Goal: Transaction & Acquisition: Download file/media

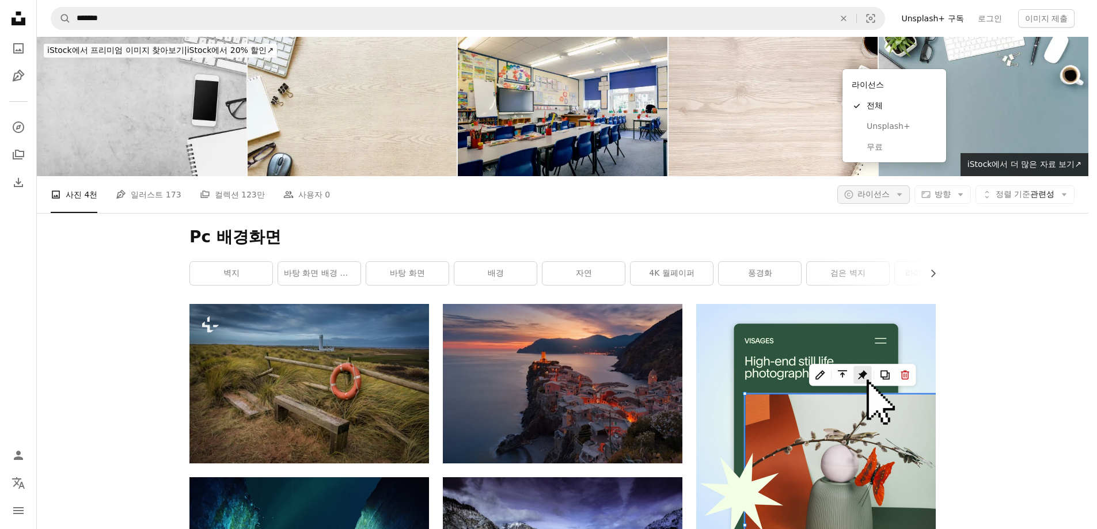
click at [890, 189] on span "라이선스" at bounding box center [873, 193] width 32 height 9
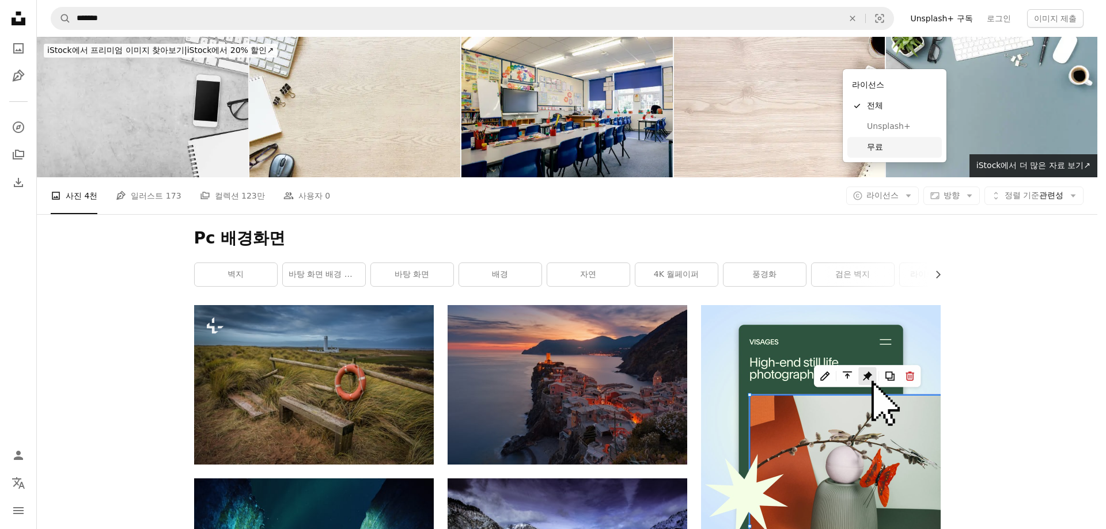
click at [875, 152] on span "무료" at bounding box center [902, 148] width 70 height 12
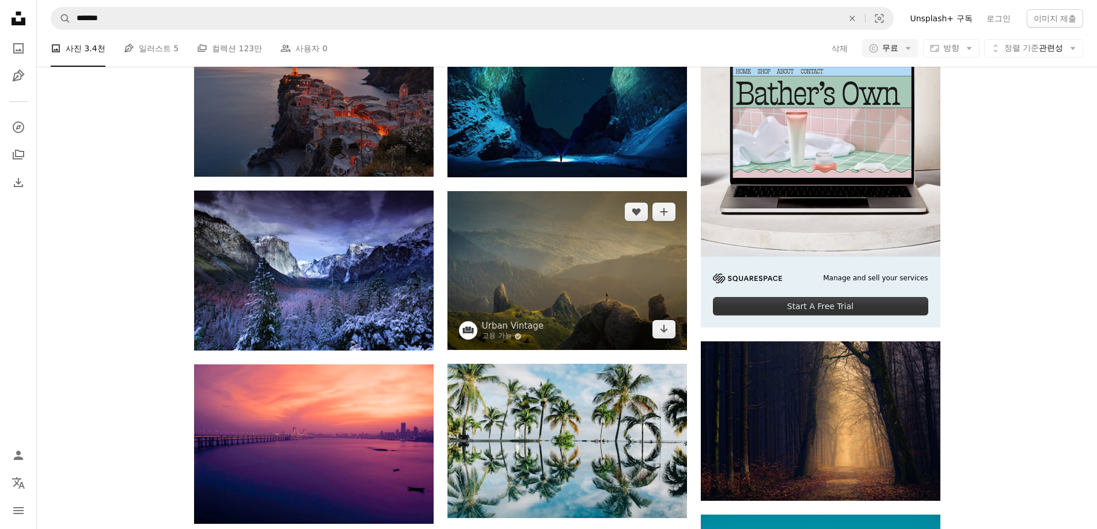
scroll to position [346, 0]
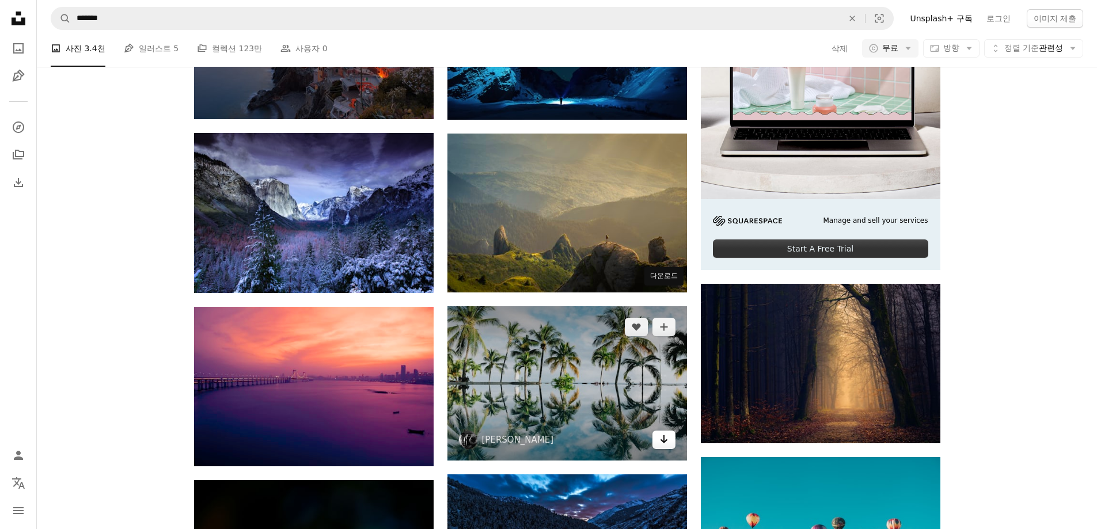
click at [664, 432] on icon "Arrow pointing down" at bounding box center [663, 439] width 9 height 14
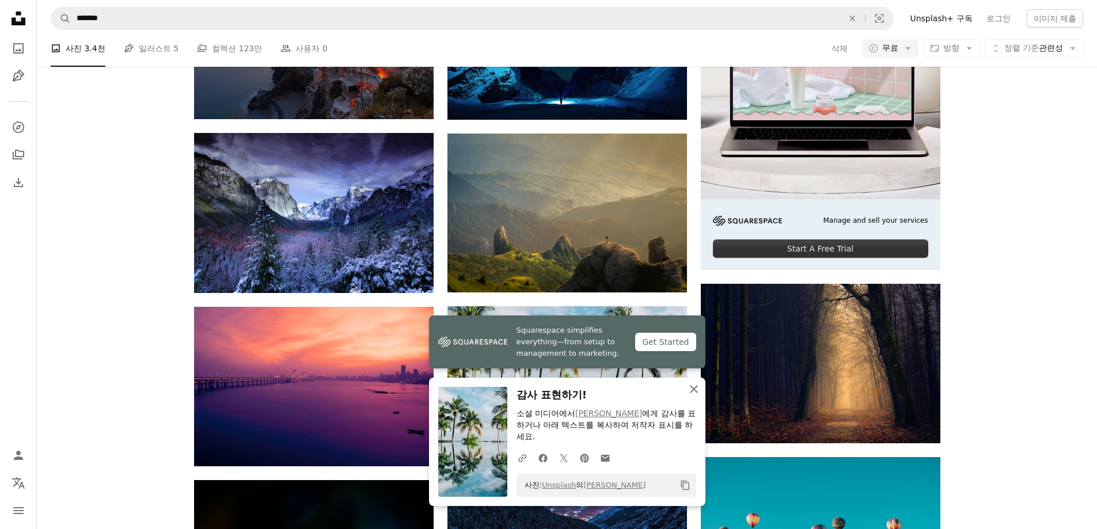
click at [695, 389] on icon "An X shape" at bounding box center [694, 389] width 14 height 14
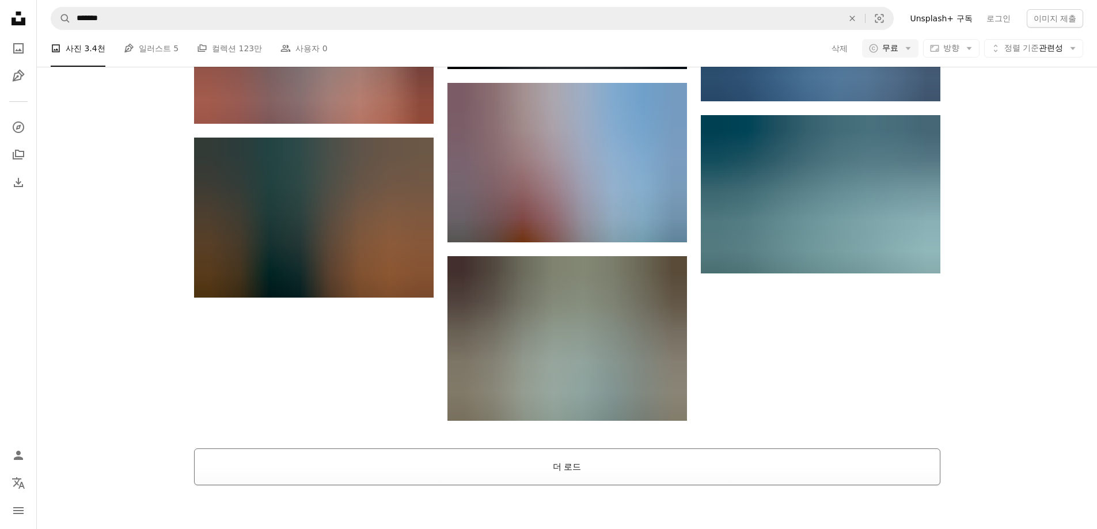
scroll to position [1209, 0]
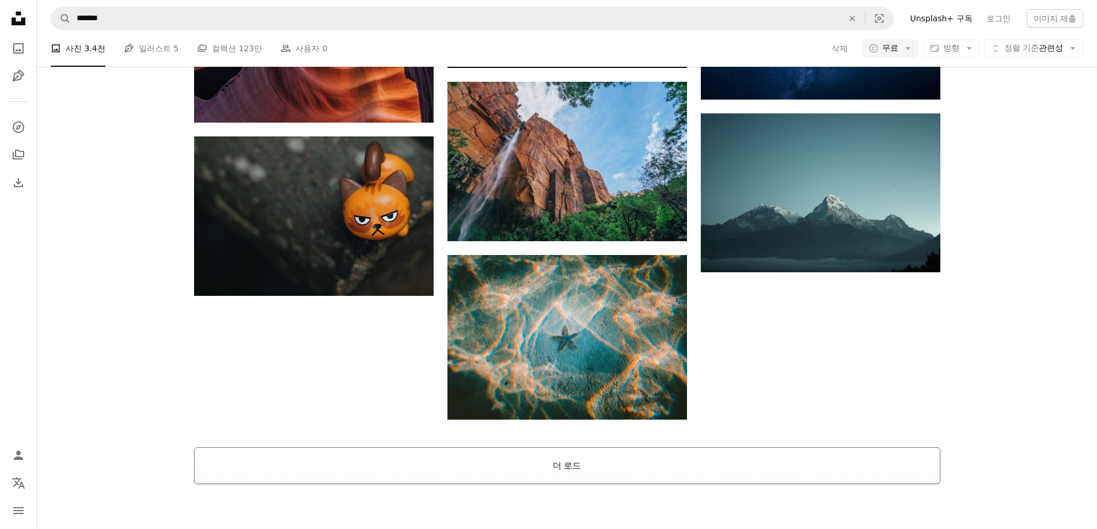
click at [589, 447] on button "더 로드" at bounding box center [567, 465] width 746 height 37
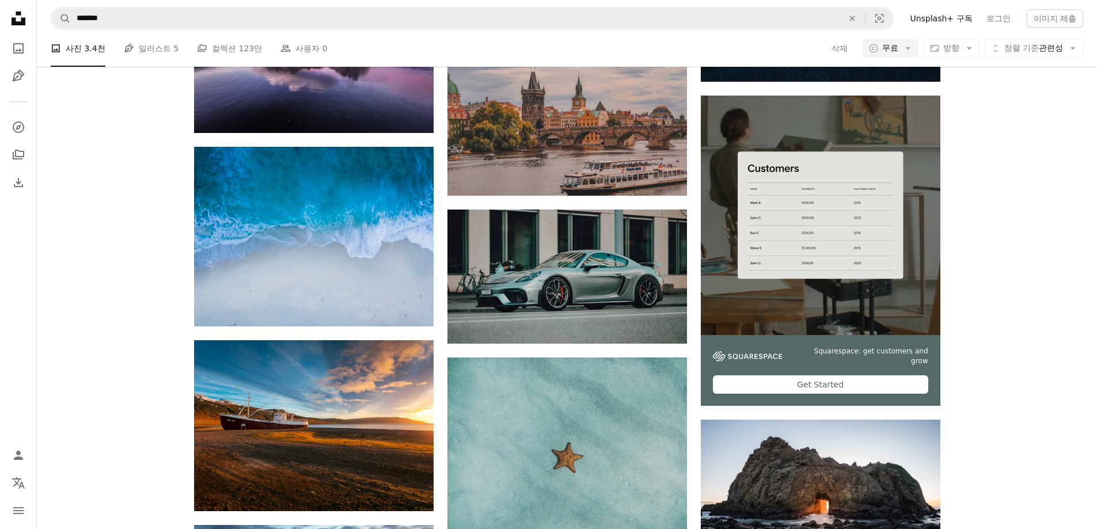
scroll to position [2937, 0]
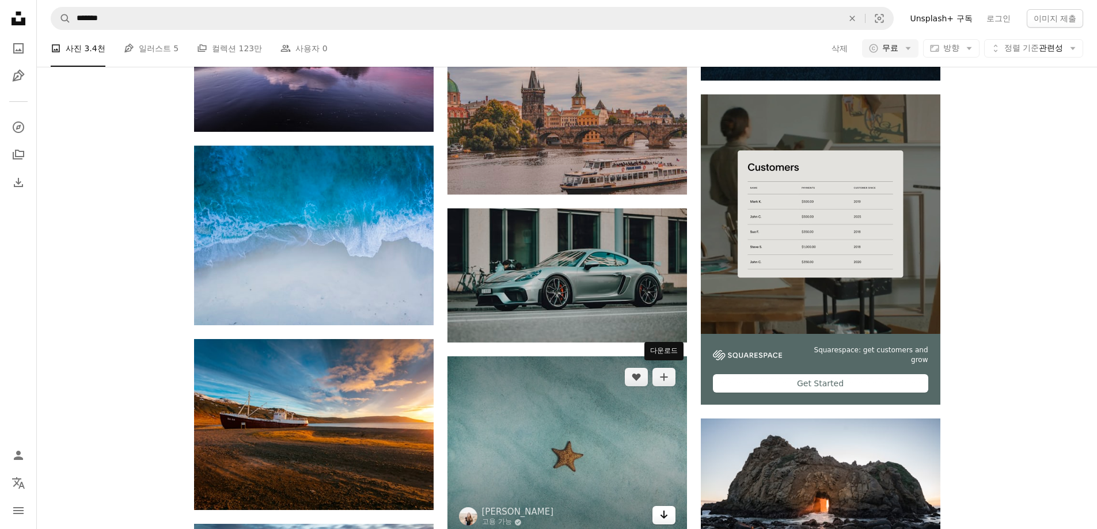
click at [664, 506] on link "Arrow pointing down" at bounding box center [663, 515] width 23 height 18
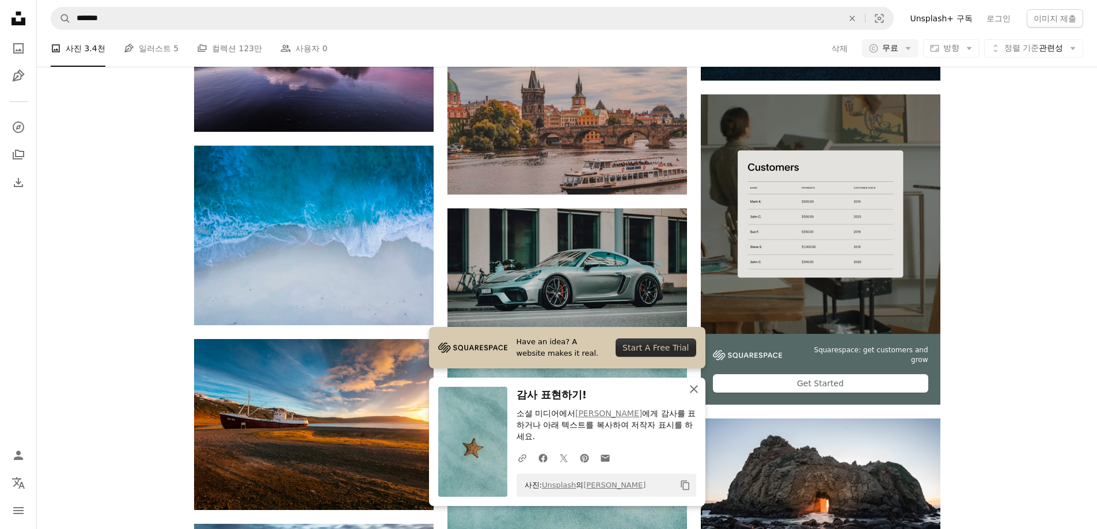
click at [697, 392] on icon "button" at bounding box center [694, 389] width 8 height 8
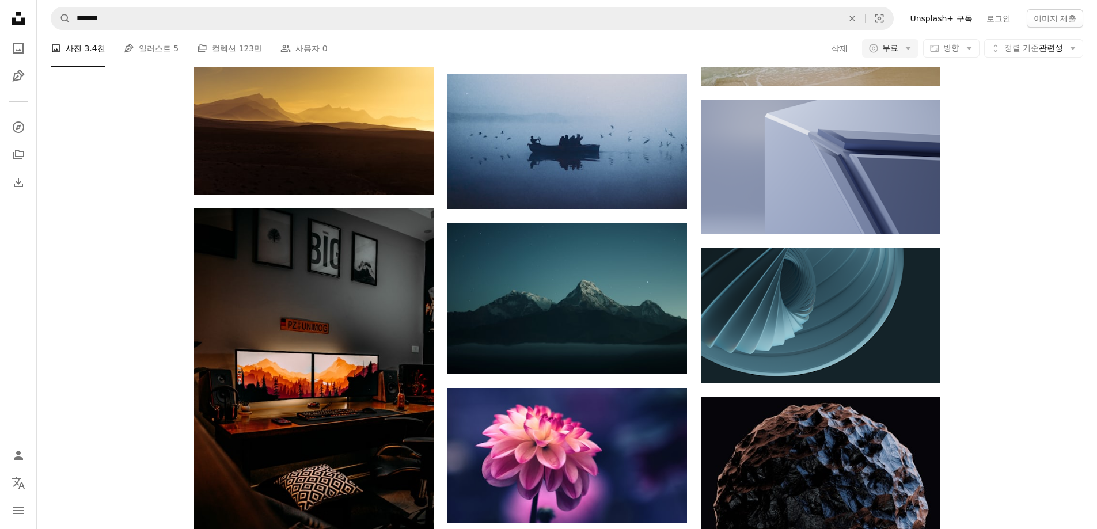
scroll to position [7544, 0]
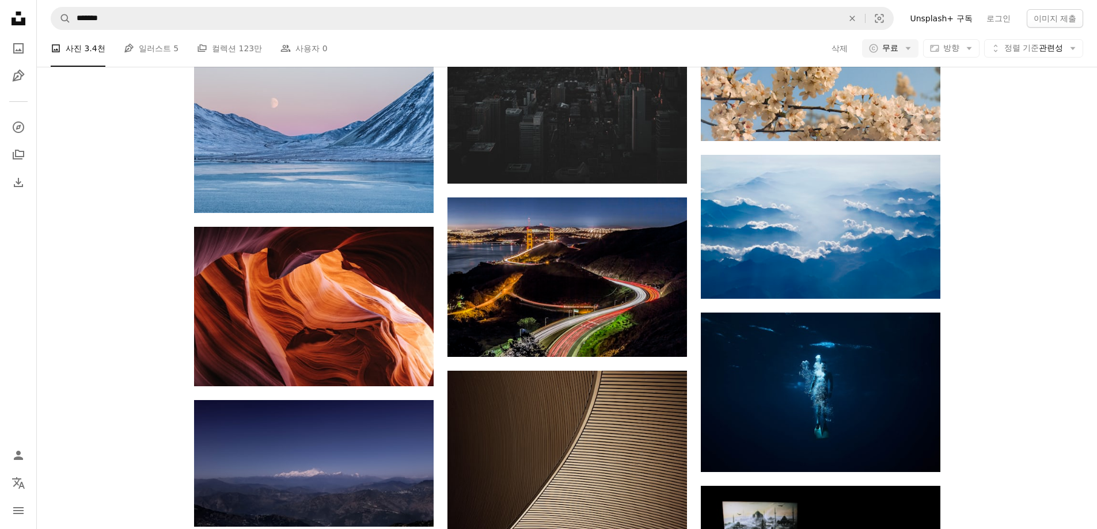
scroll to position [8580, 0]
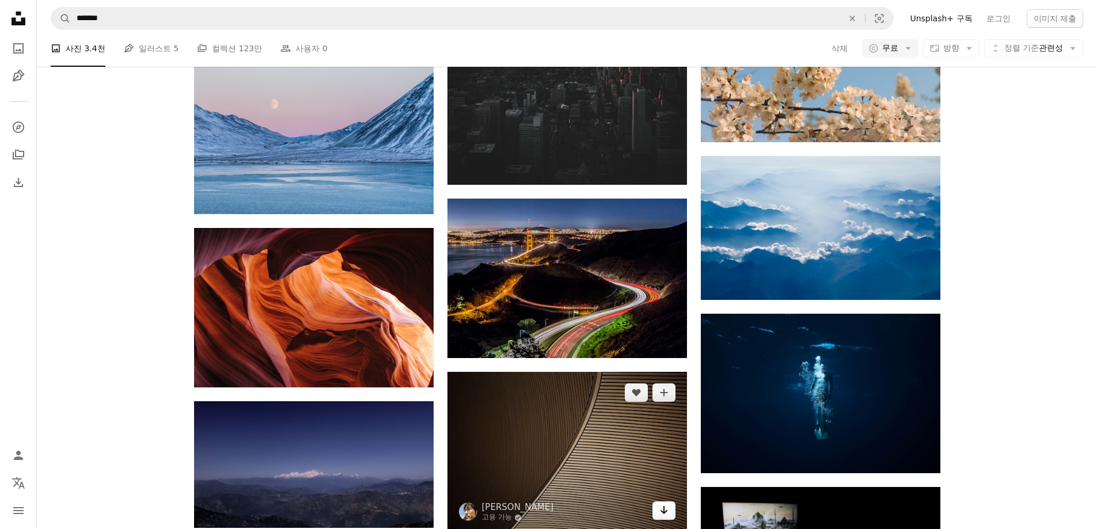
click at [669, 502] on link "Arrow pointing down" at bounding box center [663, 511] width 23 height 18
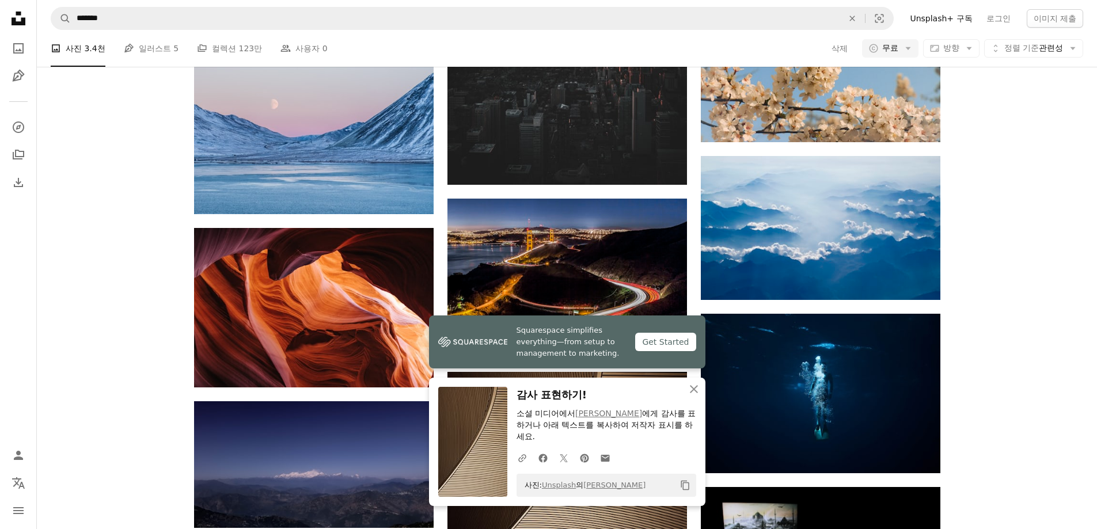
scroll to position [8811, 0]
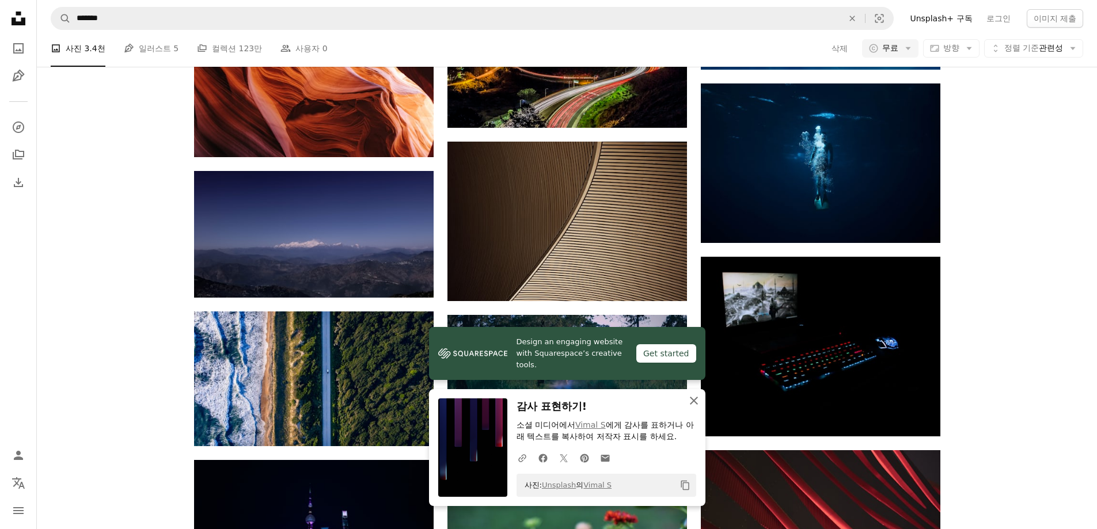
click at [697, 403] on icon "An X shape" at bounding box center [694, 401] width 14 height 14
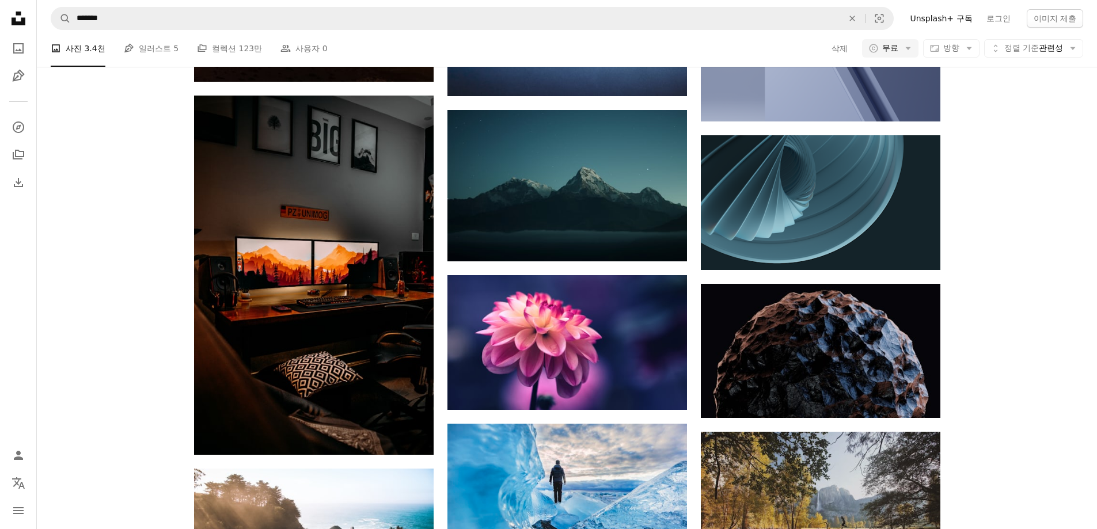
scroll to position [0, 0]
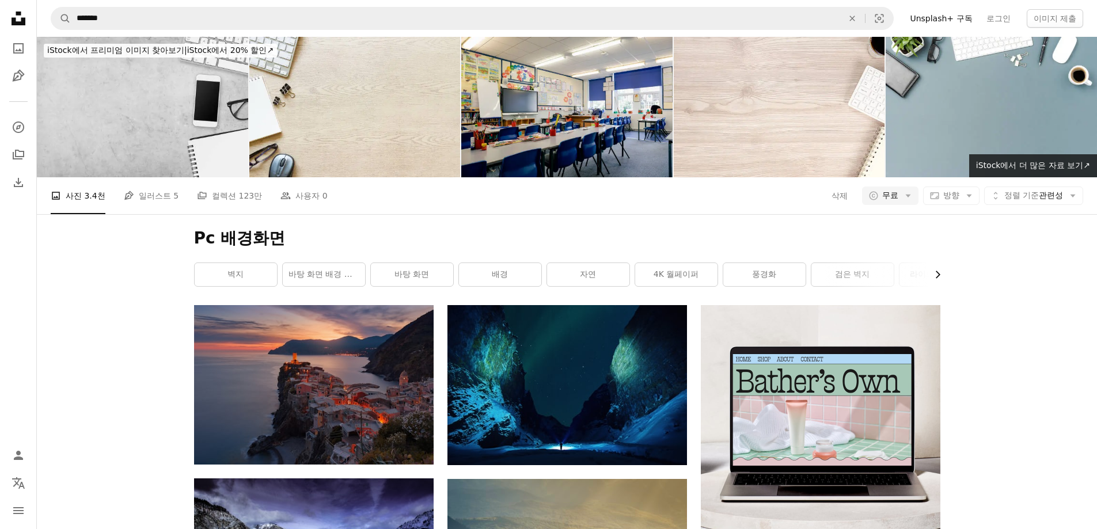
click at [938, 271] on icon "button" at bounding box center [938, 274] width 5 height 7
click at [938, 263] on link "야외" at bounding box center [898, 274] width 82 height 23
click at [938, 263] on div "벽지 바탕 화면 배경 무늬 바탕 화면 배경 자연 4K 월페이퍼 풍경화 검은 벽지 라이브 배경 화면 PC 벽지 HD 아니메 야외" at bounding box center [567, 275] width 746 height 24
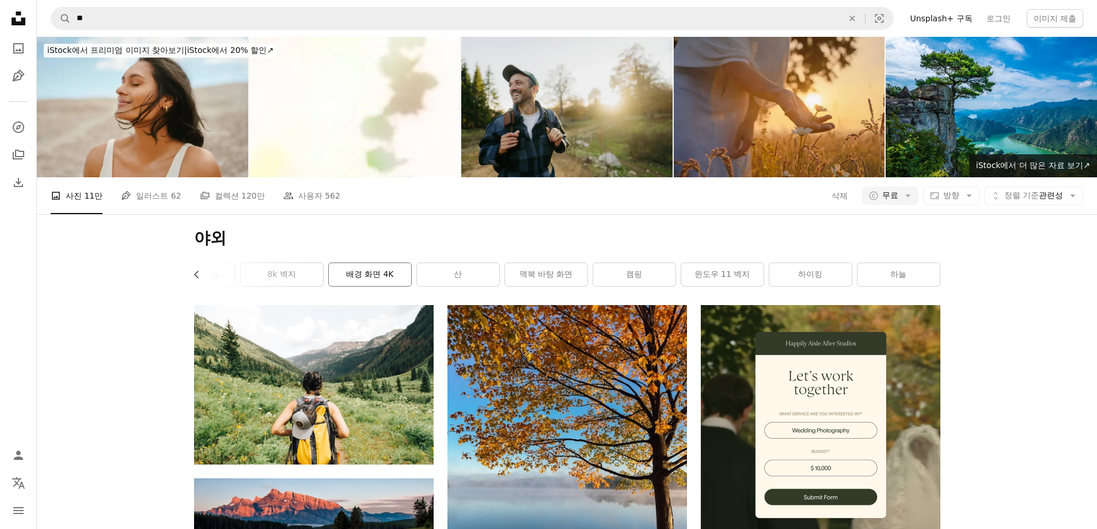
click at [382, 263] on link "배경 화면 4K" at bounding box center [370, 274] width 82 height 23
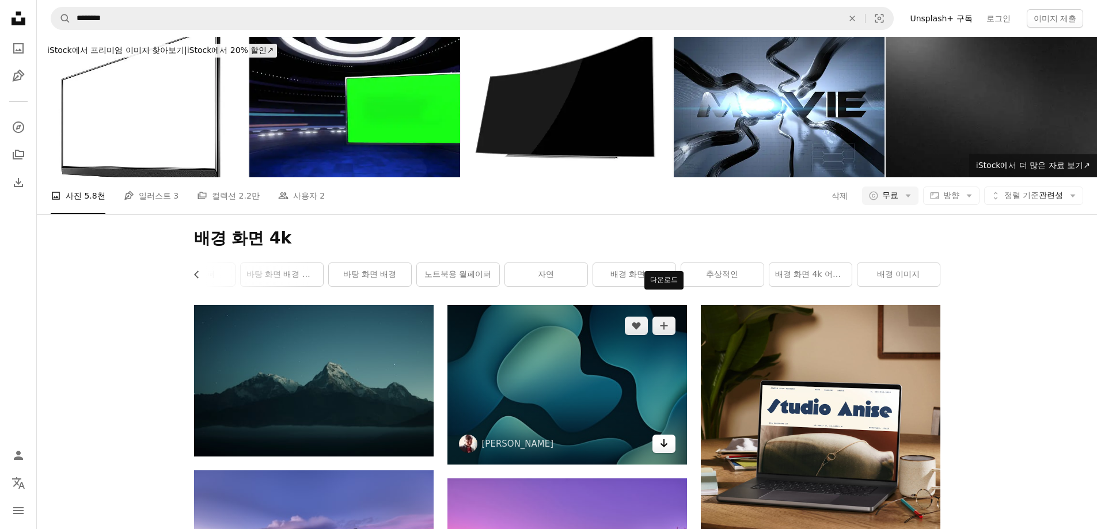
click at [660, 437] on icon "Arrow pointing down" at bounding box center [663, 444] width 9 height 14
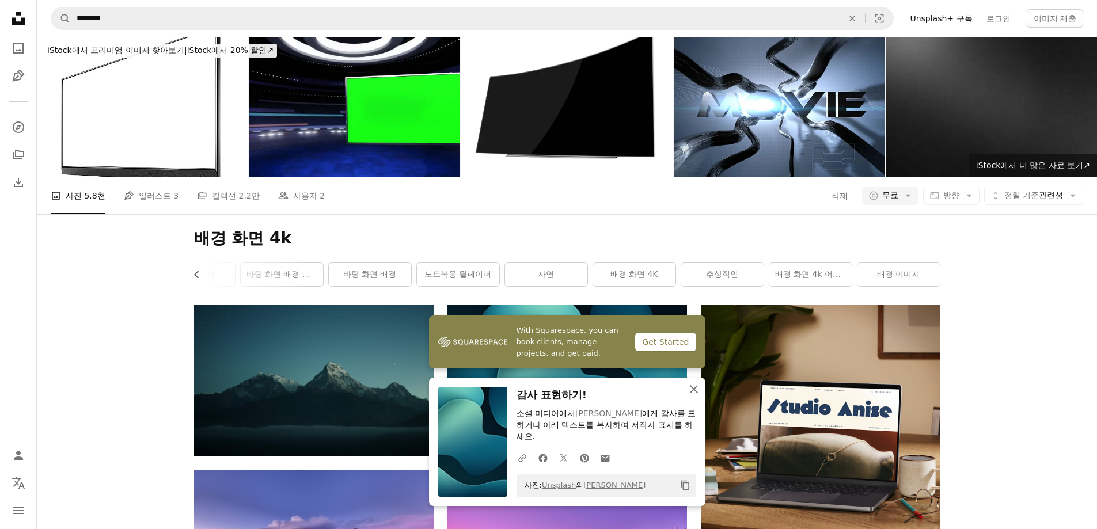
click at [695, 389] on icon "An X shape" at bounding box center [694, 389] width 14 height 14
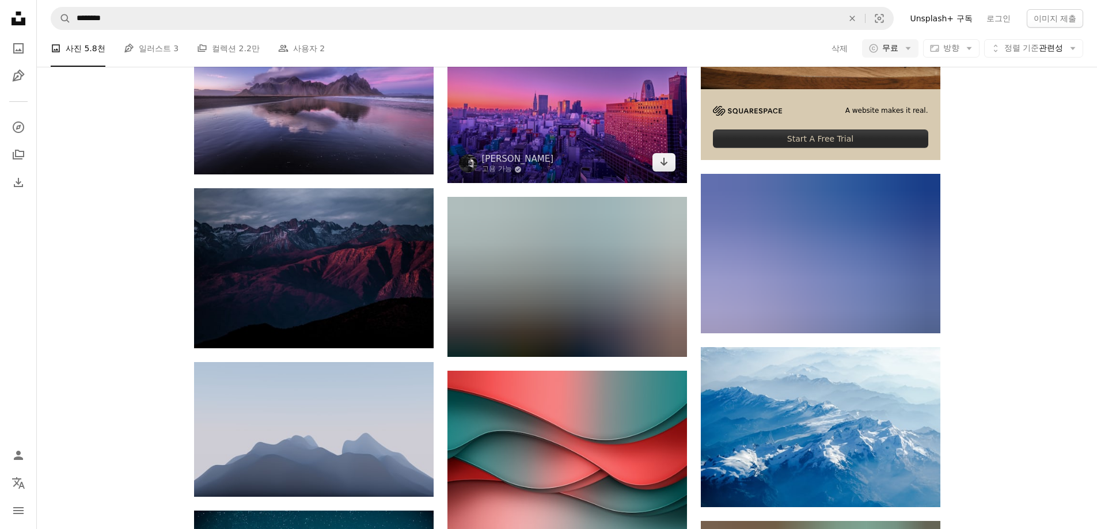
scroll to position [461, 0]
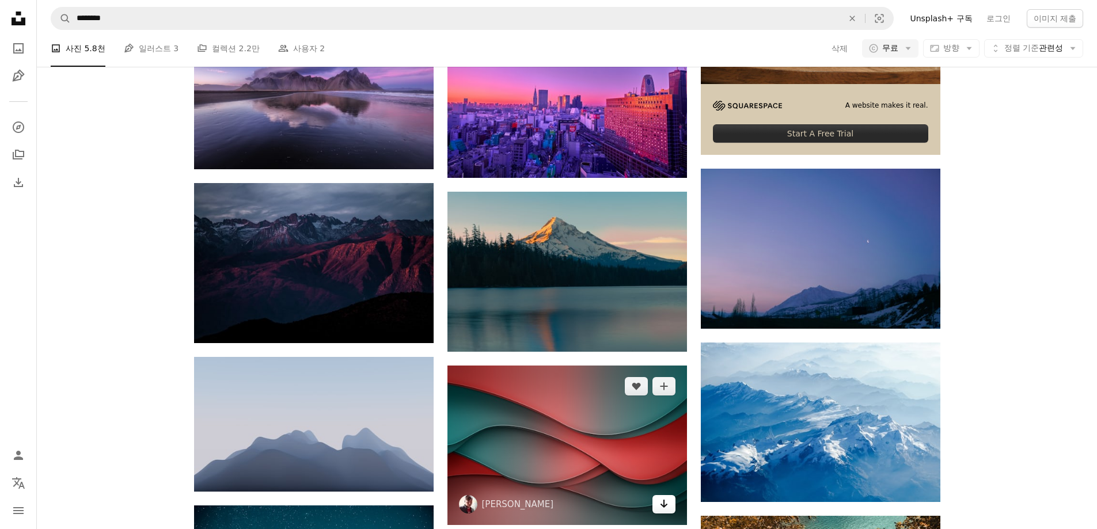
click at [662, 500] on icon "다운로드" at bounding box center [663, 504] width 7 height 8
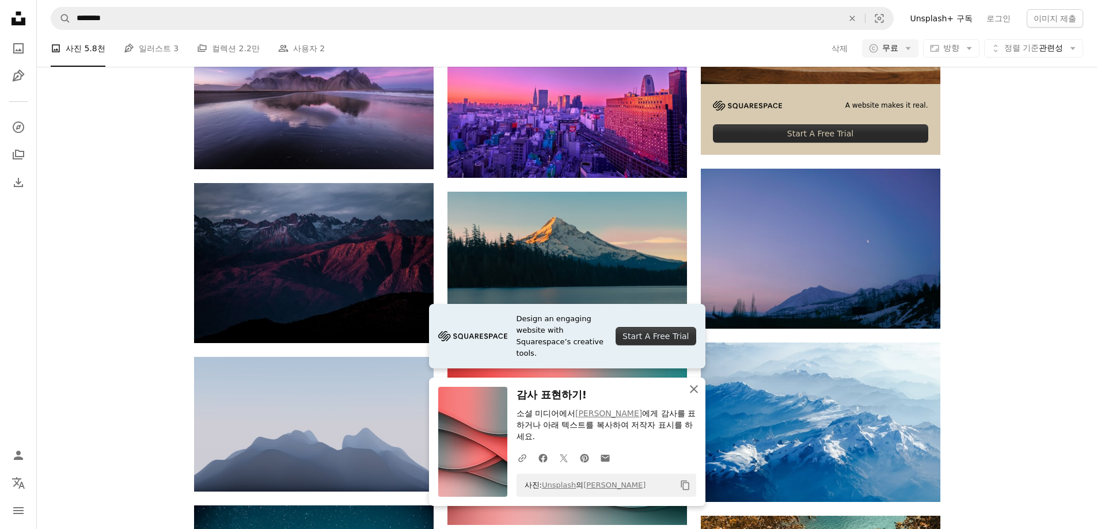
click at [696, 385] on icon "An X shape" at bounding box center [694, 389] width 14 height 14
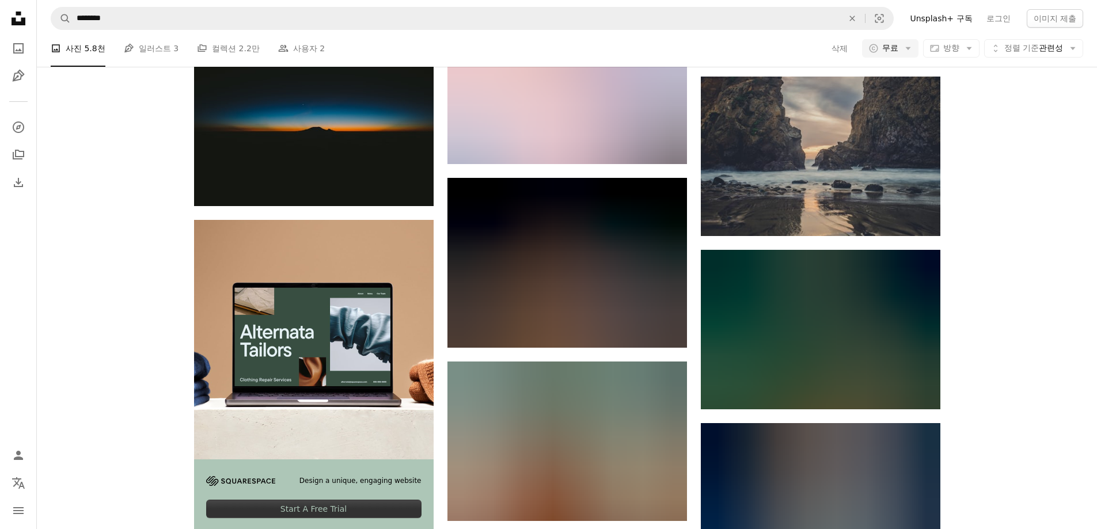
scroll to position [0, 0]
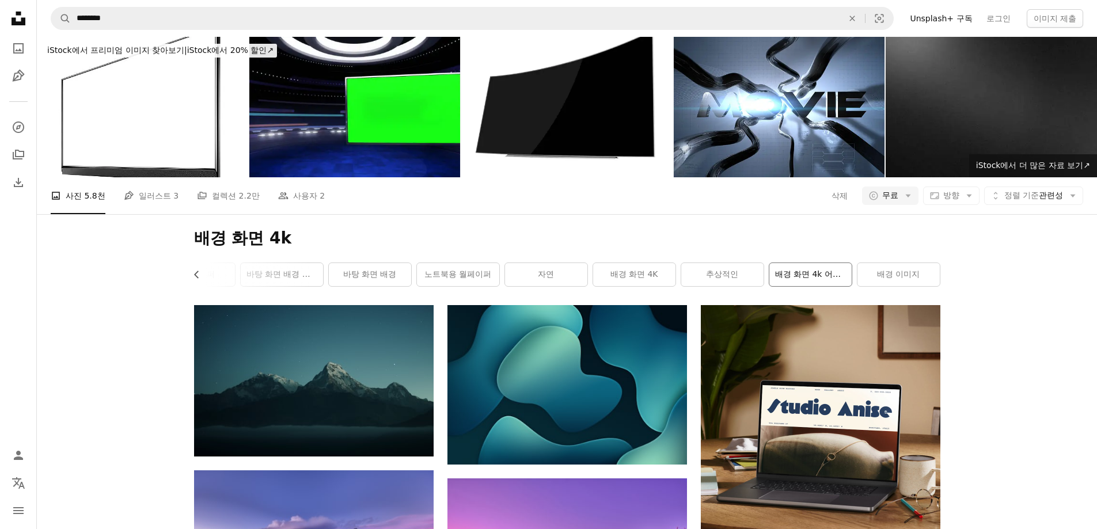
click at [799, 263] on link "배경 화면 4k 어두움" at bounding box center [810, 274] width 82 height 23
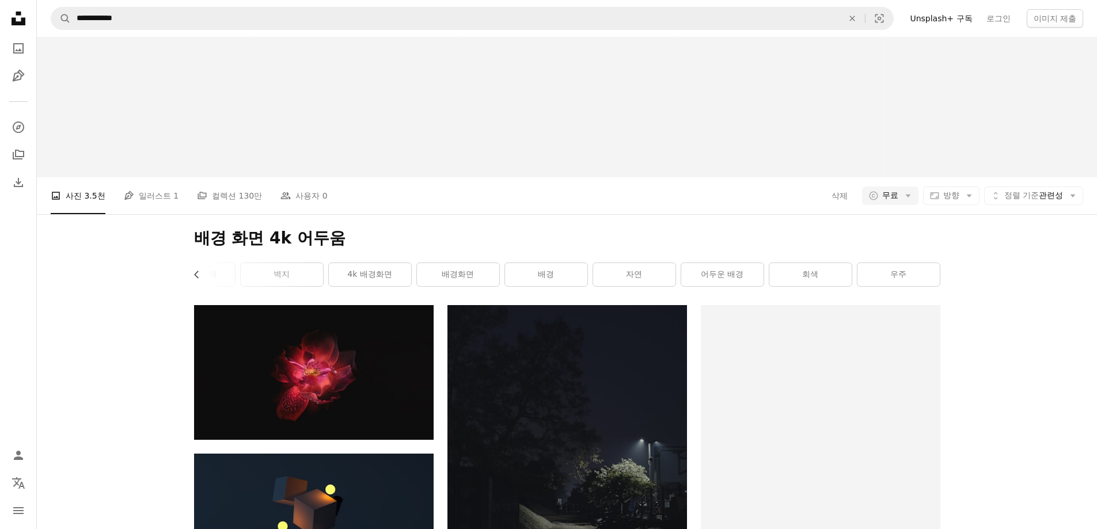
scroll to position [0, 218]
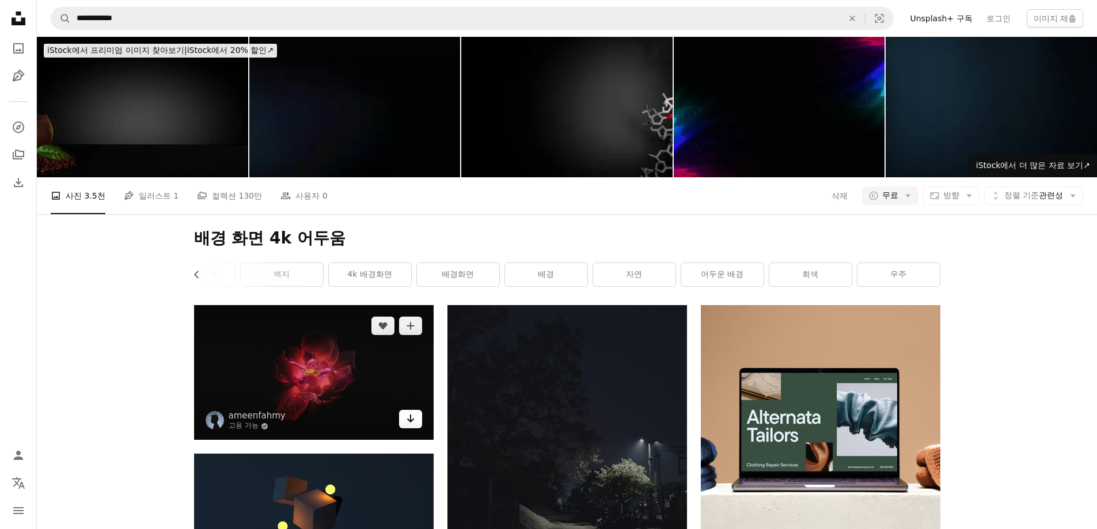
click at [416, 410] on link "Arrow pointing down" at bounding box center [410, 419] width 23 height 18
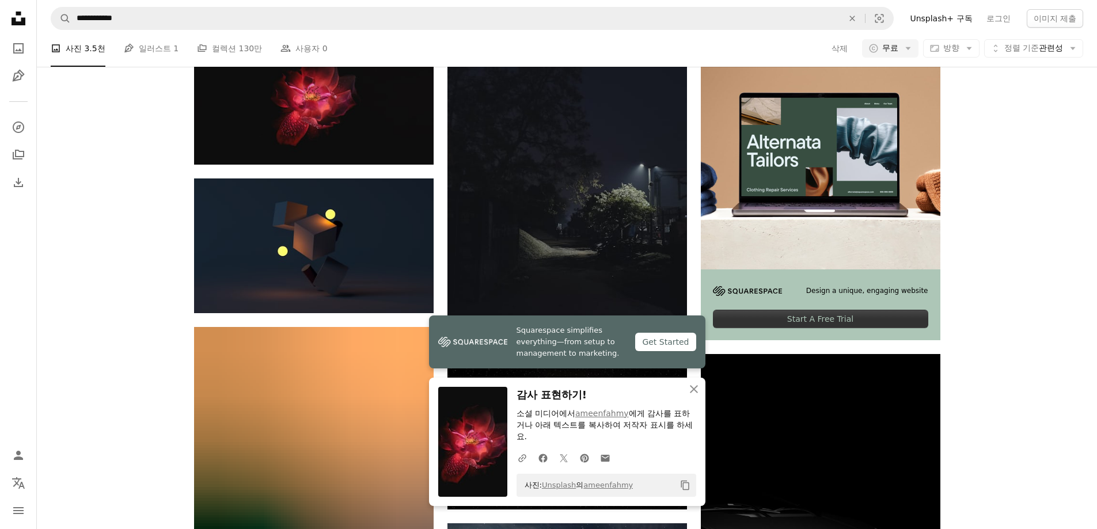
scroll to position [288, 0]
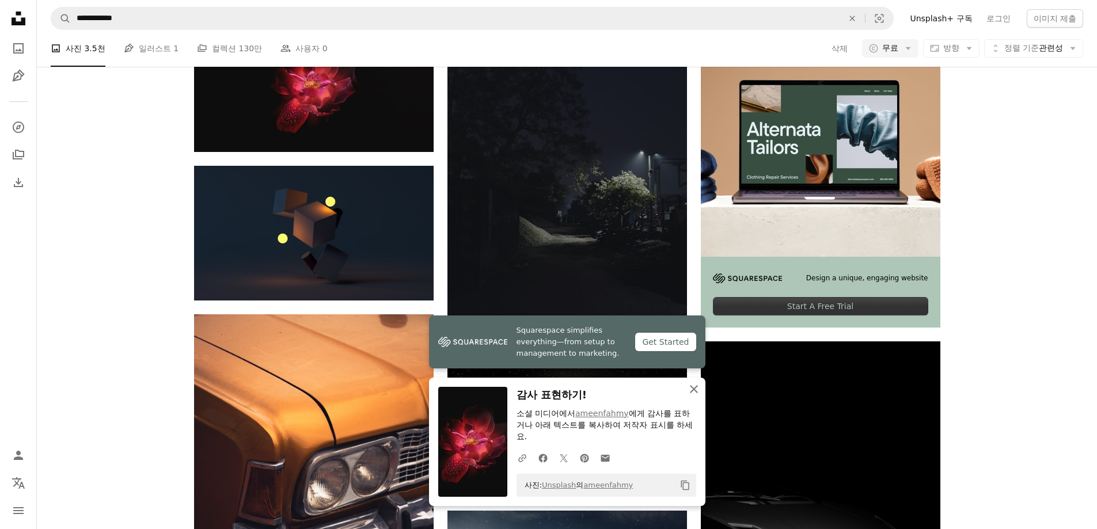
click at [692, 390] on icon "button" at bounding box center [694, 389] width 8 height 8
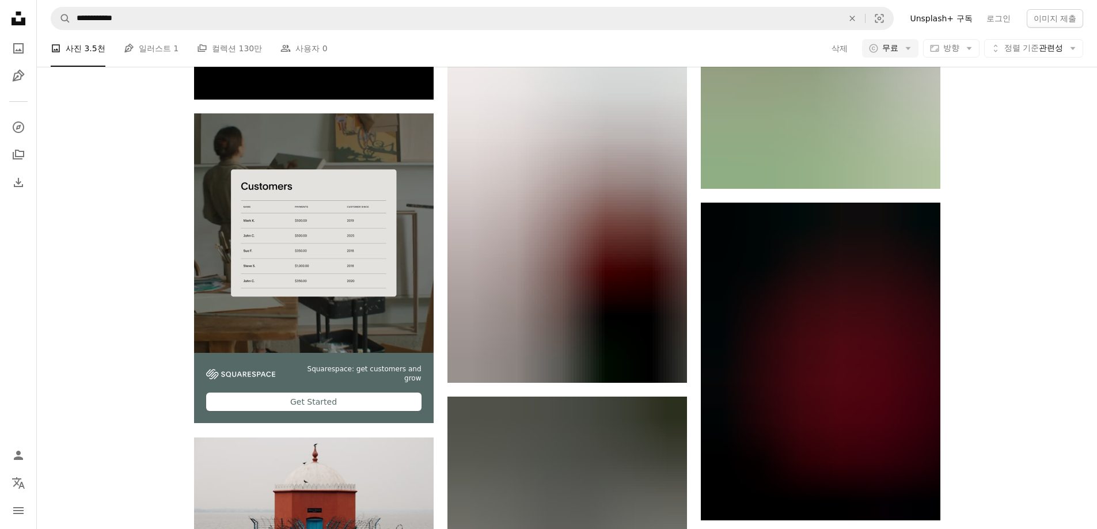
scroll to position [0, 0]
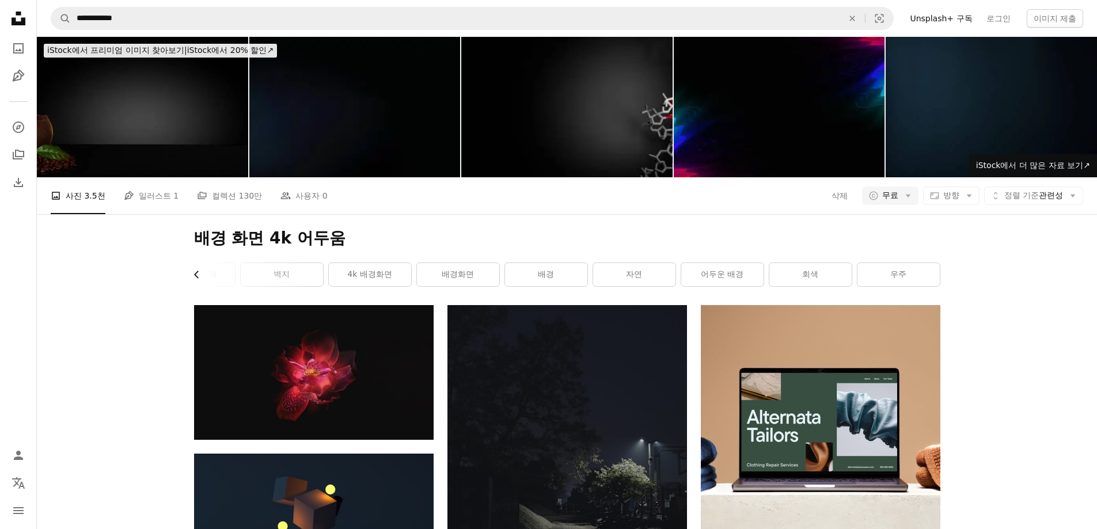
click at [198, 269] on icon "Chevron left" at bounding box center [197, 275] width 12 height 12
click at [199, 269] on icon "Chevron left" at bounding box center [197, 275] width 12 height 12
click at [199, 263] on link "배경 화면 4K" at bounding box center [236, 274] width 82 height 23
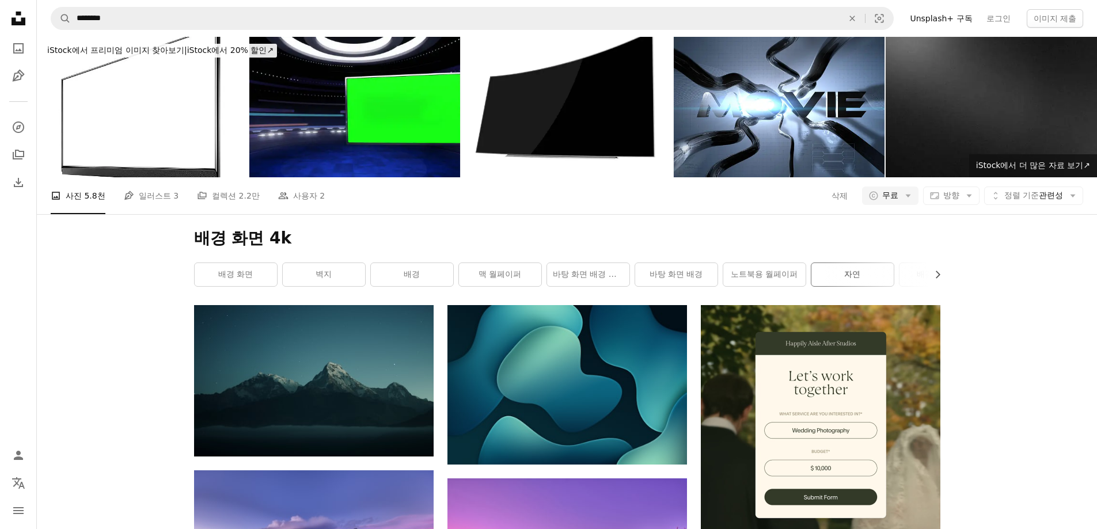
click at [869, 263] on link "자연" at bounding box center [852, 274] width 82 height 23
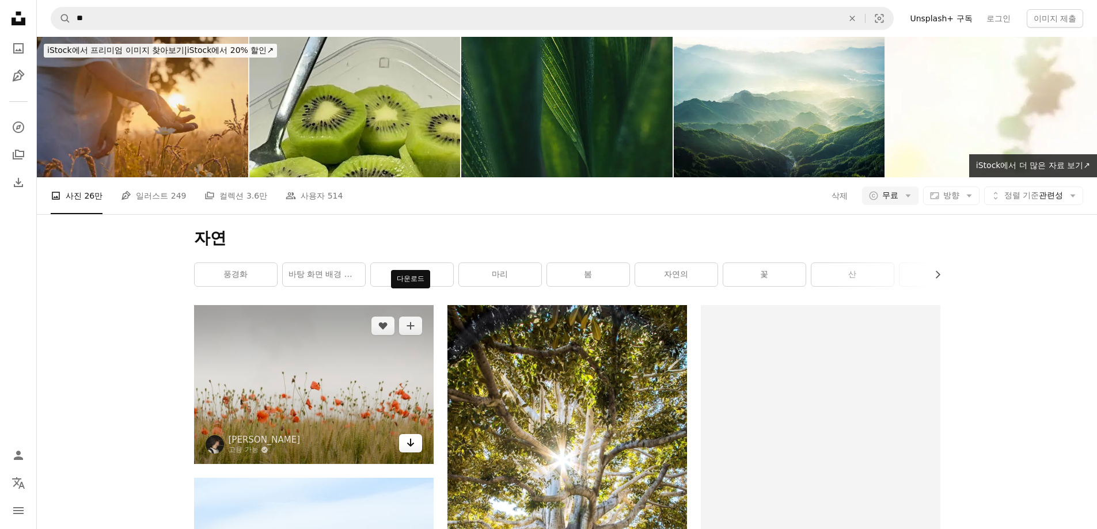
click at [401, 434] on link "Arrow pointing down" at bounding box center [410, 443] width 23 height 18
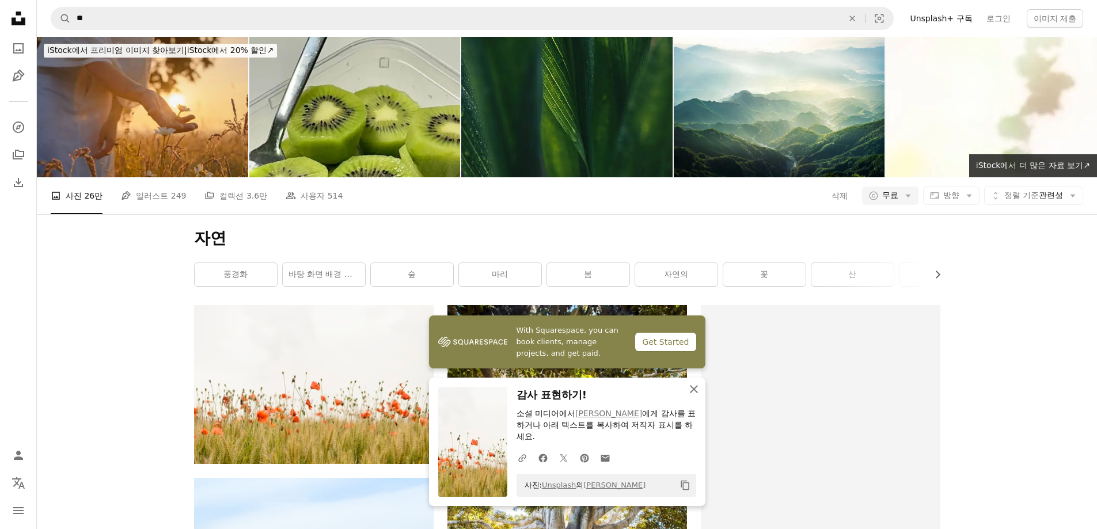
click at [692, 393] on icon "button" at bounding box center [694, 389] width 8 height 8
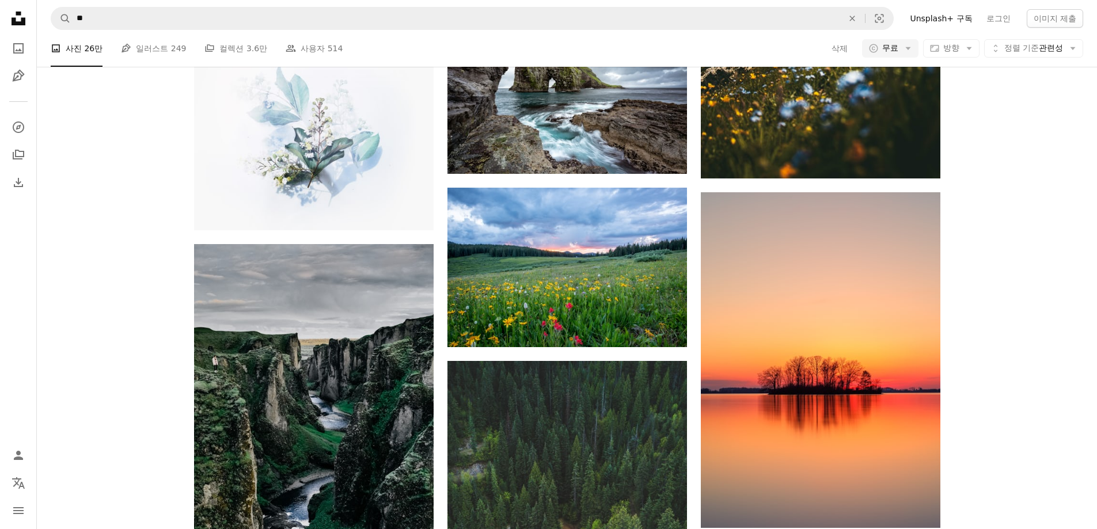
scroll to position [3052, 0]
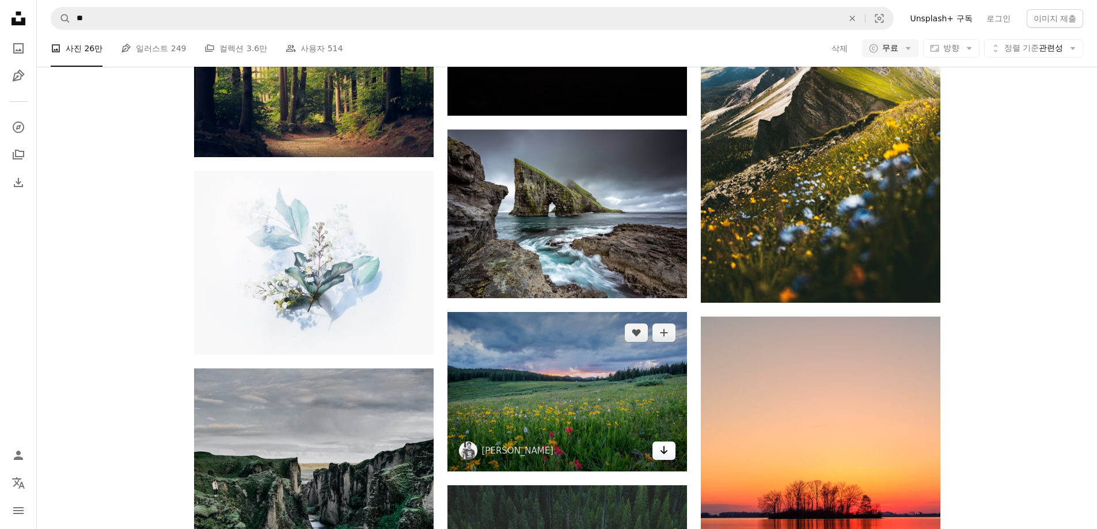
click at [672, 442] on link "Arrow pointing down" at bounding box center [663, 451] width 23 height 18
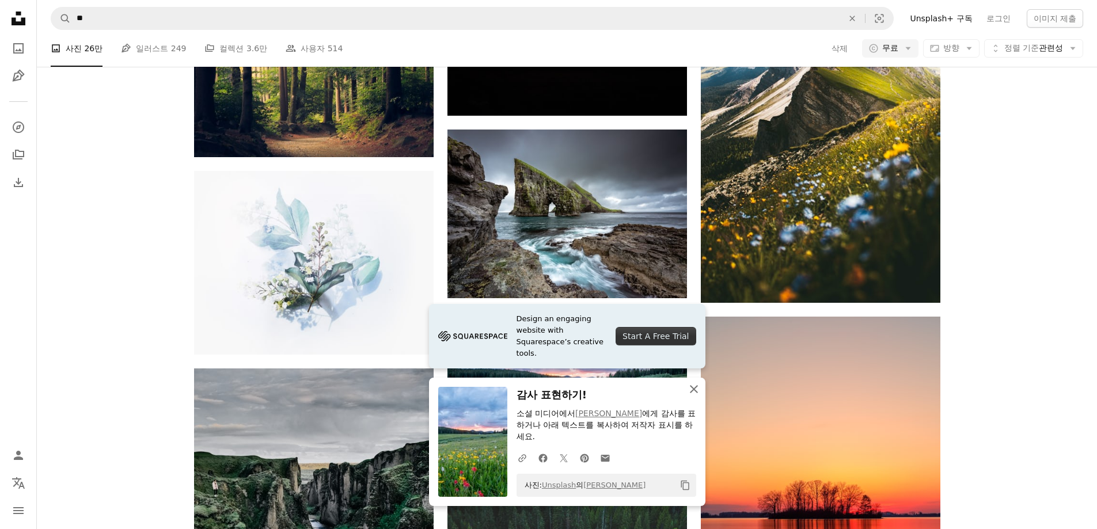
click at [692, 392] on icon "button" at bounding box center [694, 389] width 8 height 8
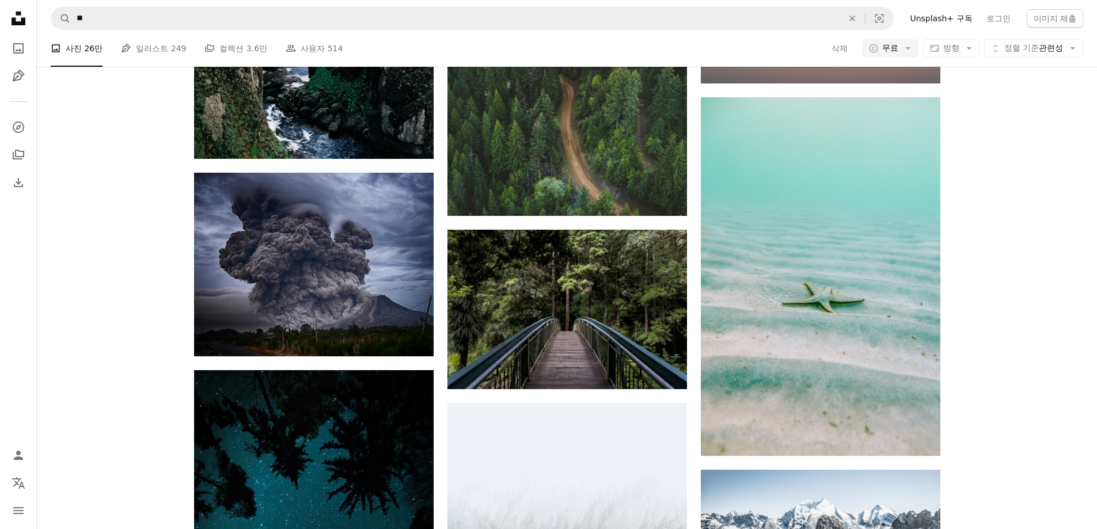
scroll to position [3686, 0]
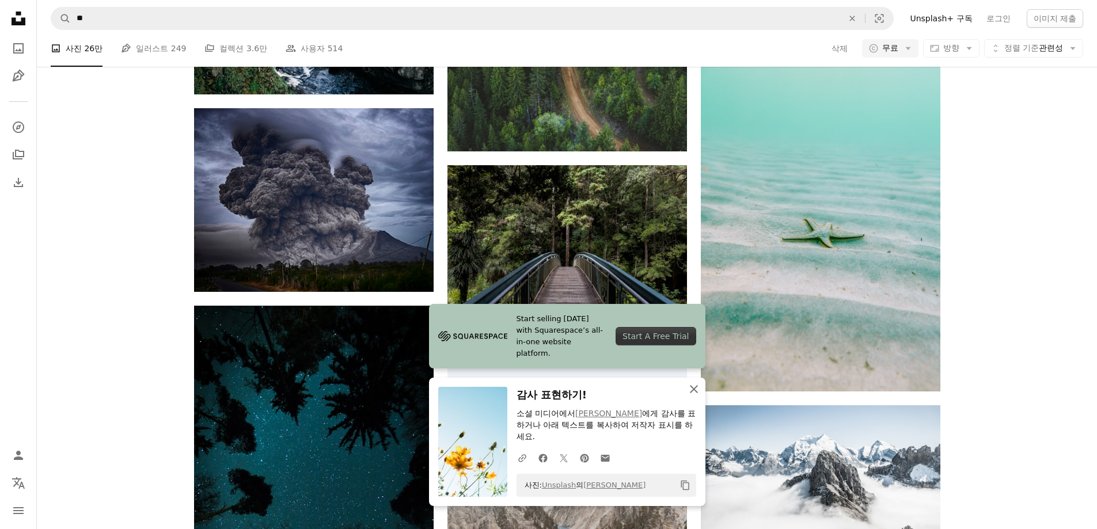
click at [694, 387] on icon "An X shape" at bounding box center [694, 389] width 14 height 14
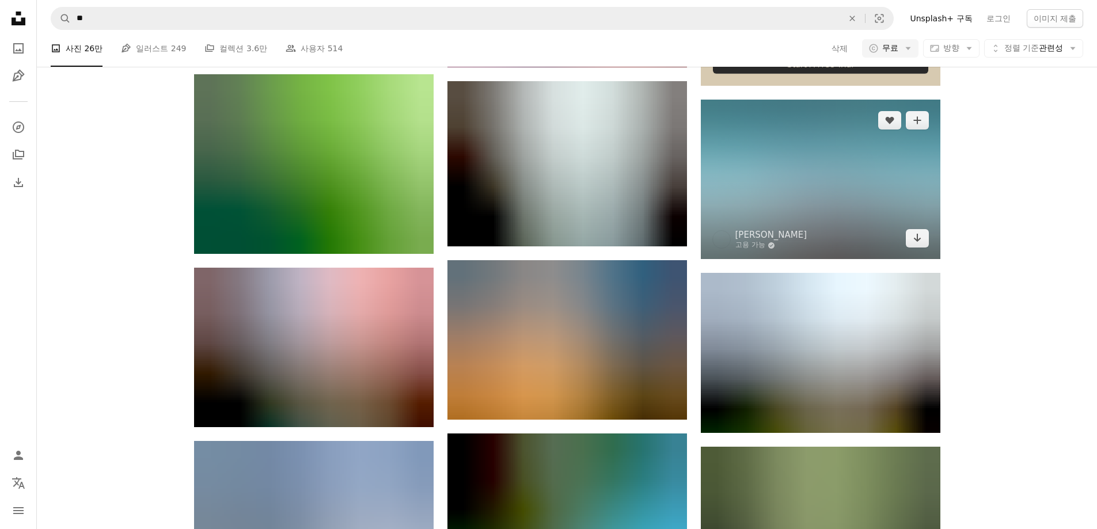
scroll to position [4780, 0]
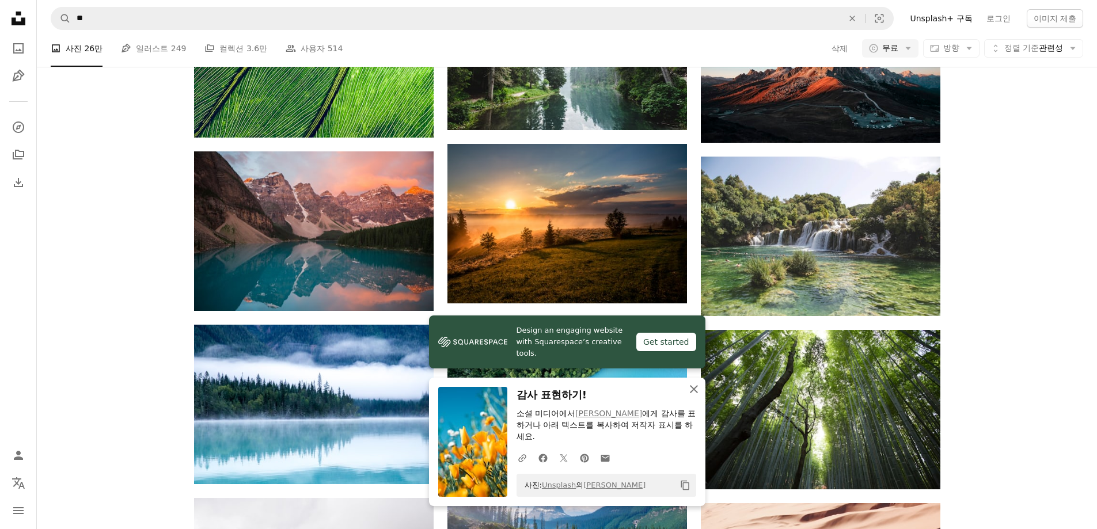
click at [694, 388] on icon "button" at bounding box center [694, 389] width 8 height 8
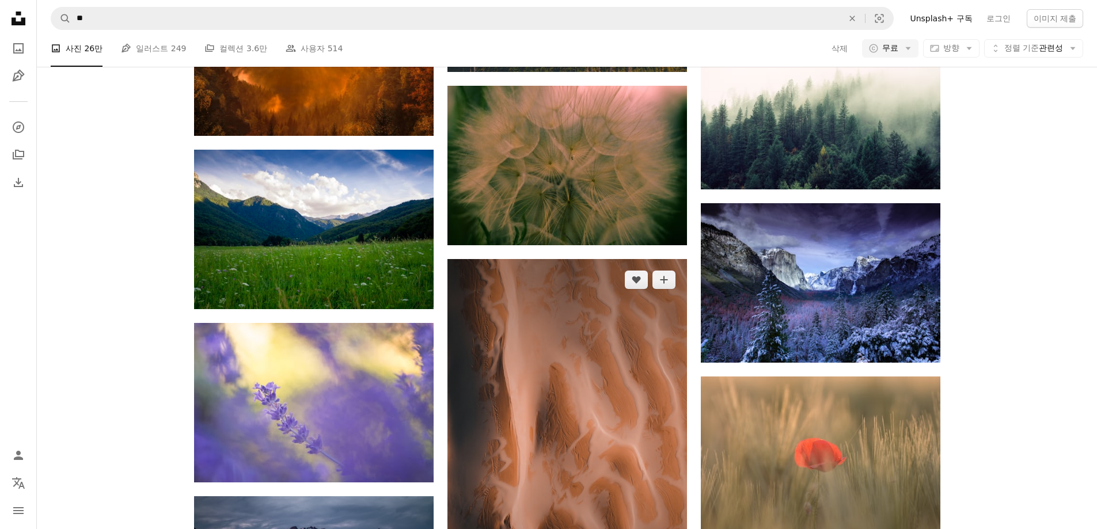
scroll to position [7141, 0]
